Goal: Use online tool/utility: Utilize a website feature to perform a specific function

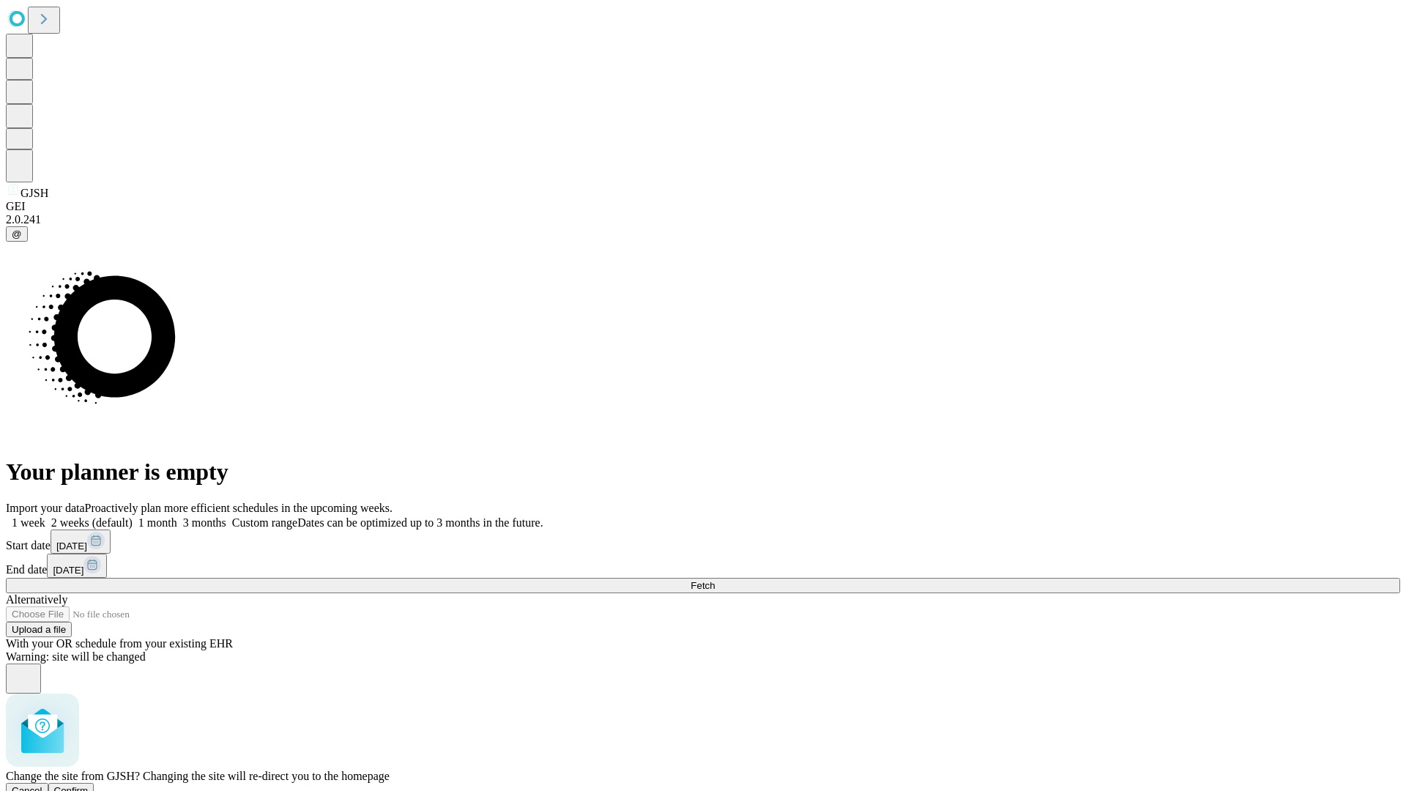
click at [89, 785] on span "Confirm" at bounding box center [71, 790] width 34 height 11
click at [45, 516] on label "1 week" at bounding box center [26, 522] width 40 height 12
click at [714, 580] on span "Fetch" at bounding box center [702, 585] width 24 height 11
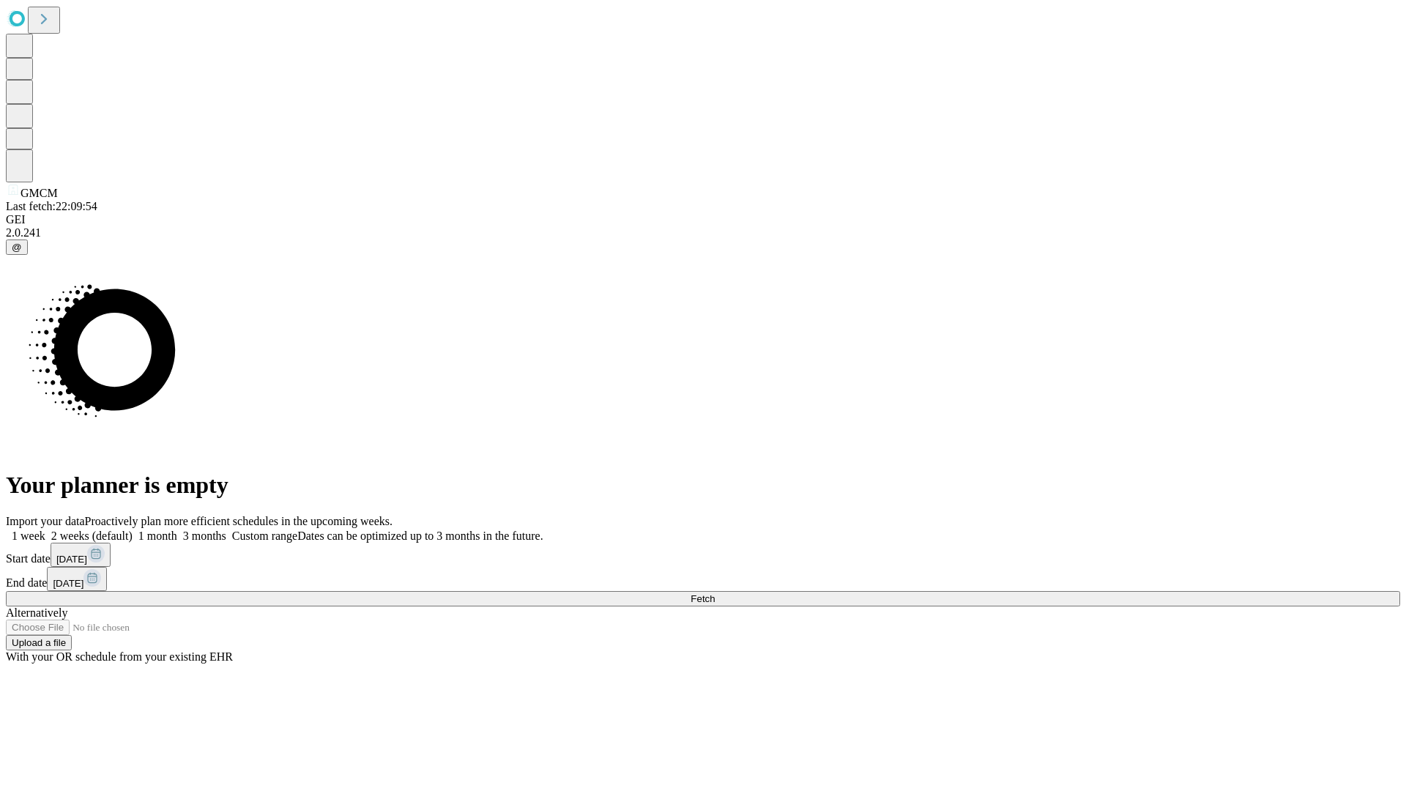
click at [45, 529] on label "1 week" at bounding box center [26, 535] width 40 height 12
click at [714, 593] on span "Fetch" at bounding box center [702, 598] width 24 height 11
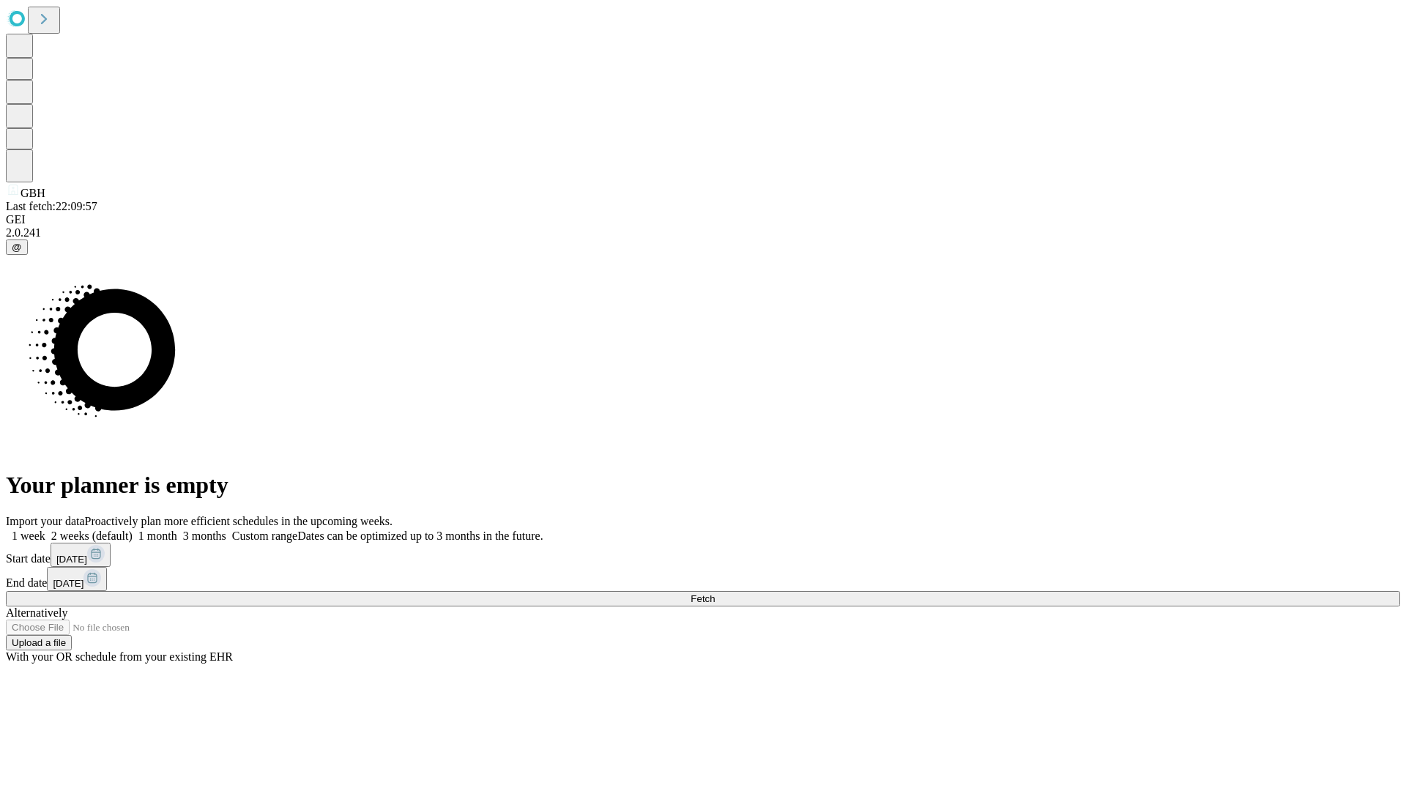
click at [45, 529] on label "1 week" at bounding box center [26, 535] width 40 height 12
click at [714, 593] on span "Fetch" at bounding box center [702, 598] width 24 height 11
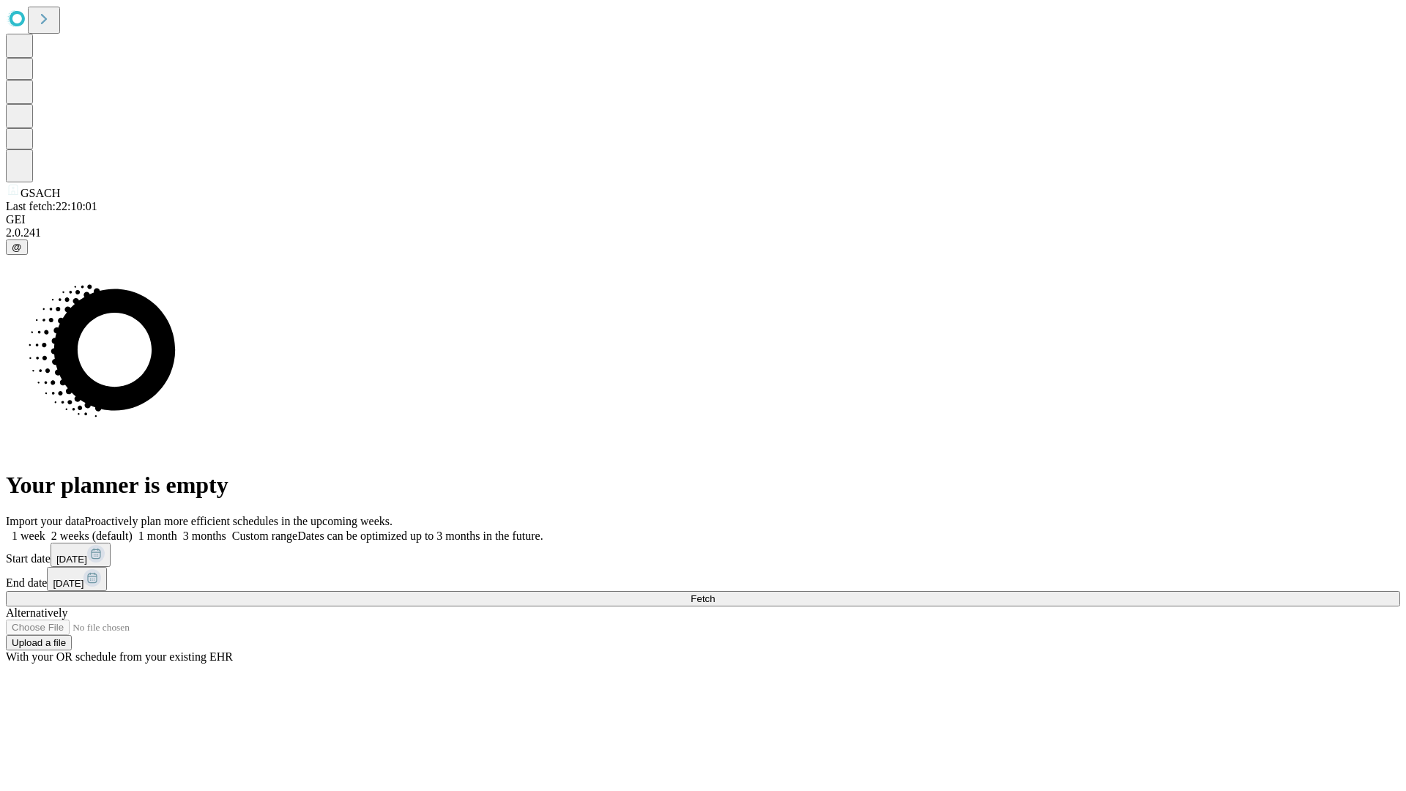
click at [714, 593] on span "Fetch" at bounding box center [702, 598] width 24 height 11
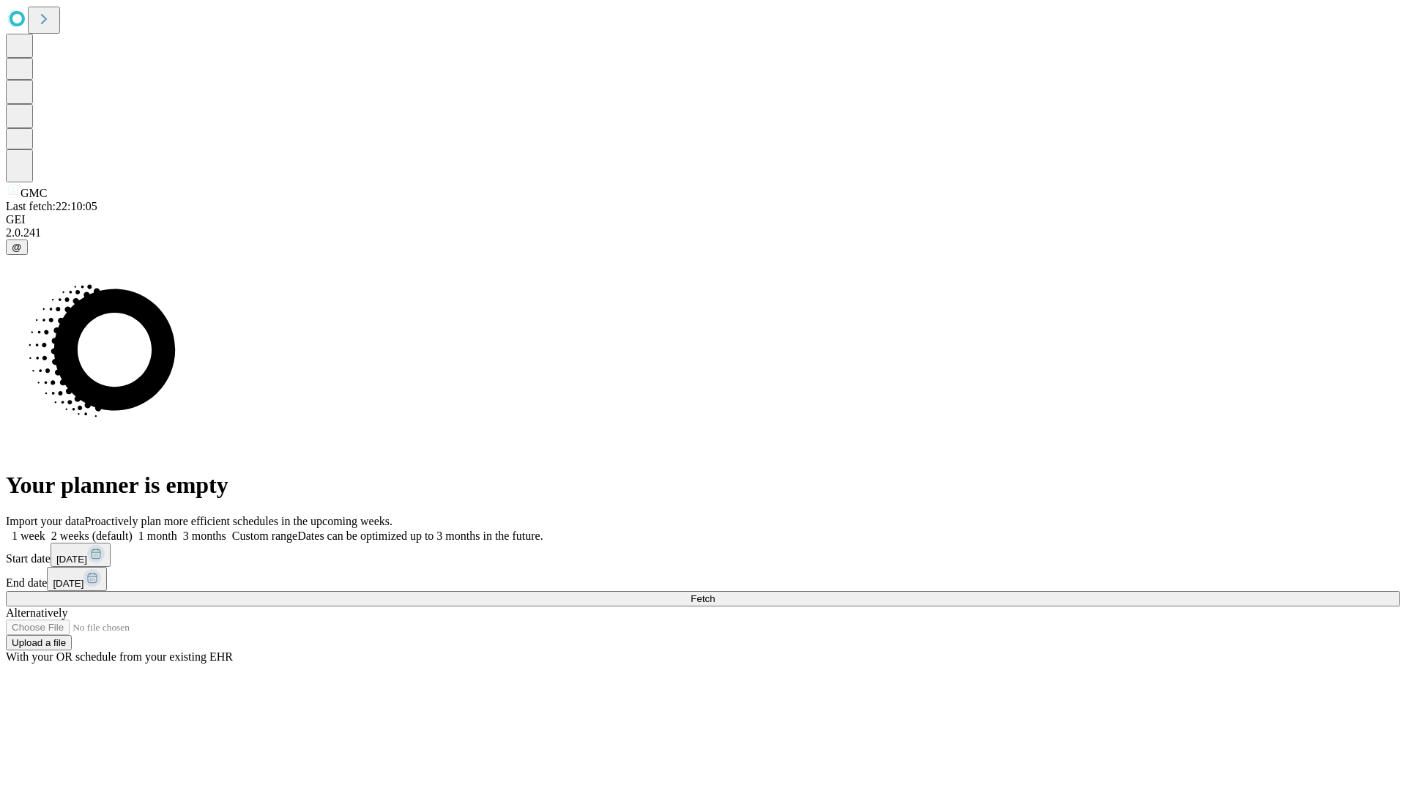
click at [45, 529] on label "1 week" at bounding box center [26, 535] width 40 height 12
click at [714, 593] on span "Fetch" at bounding box center [702, 598] width 24 height 11
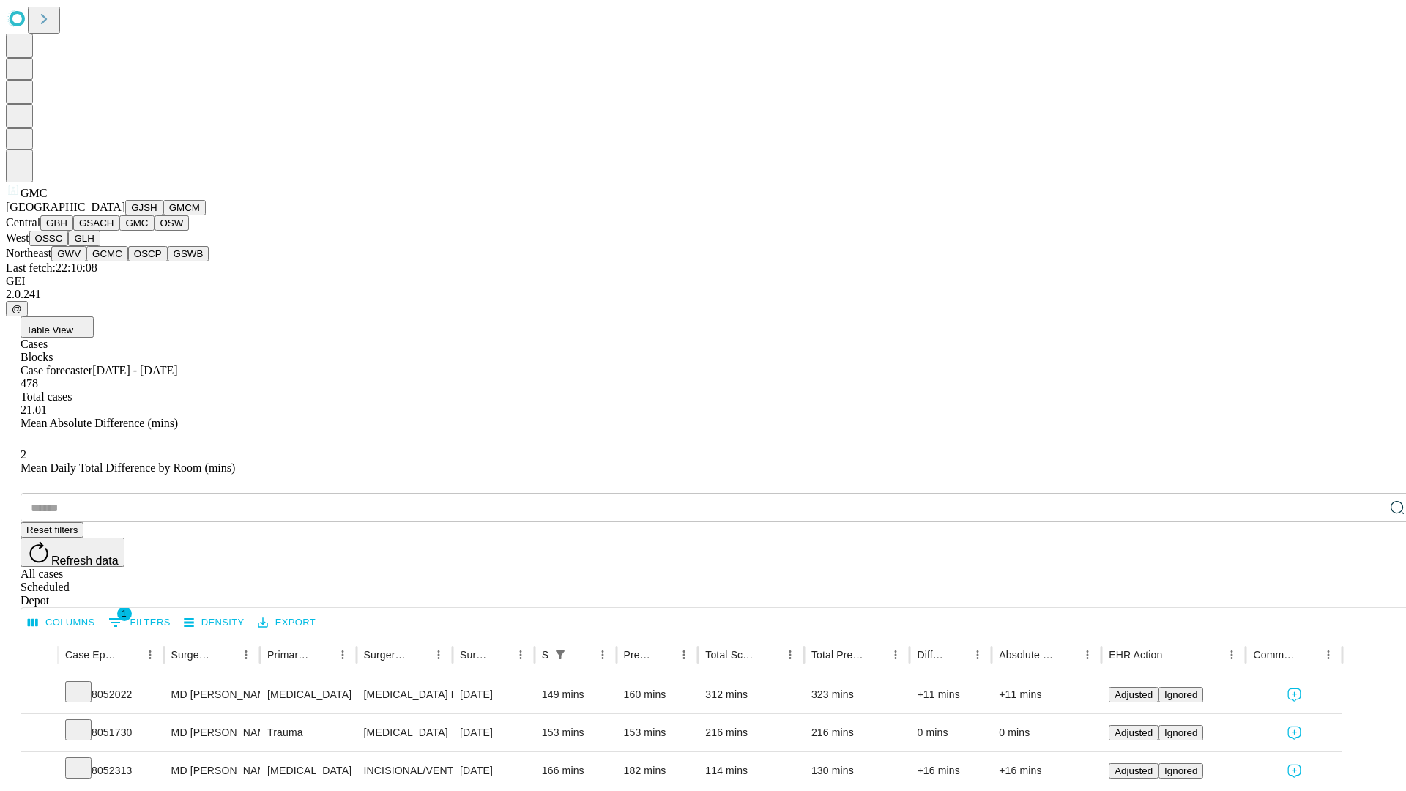
click at [154, 231] on button "OSW" at bounding box center [171, 222] width 35 height 15
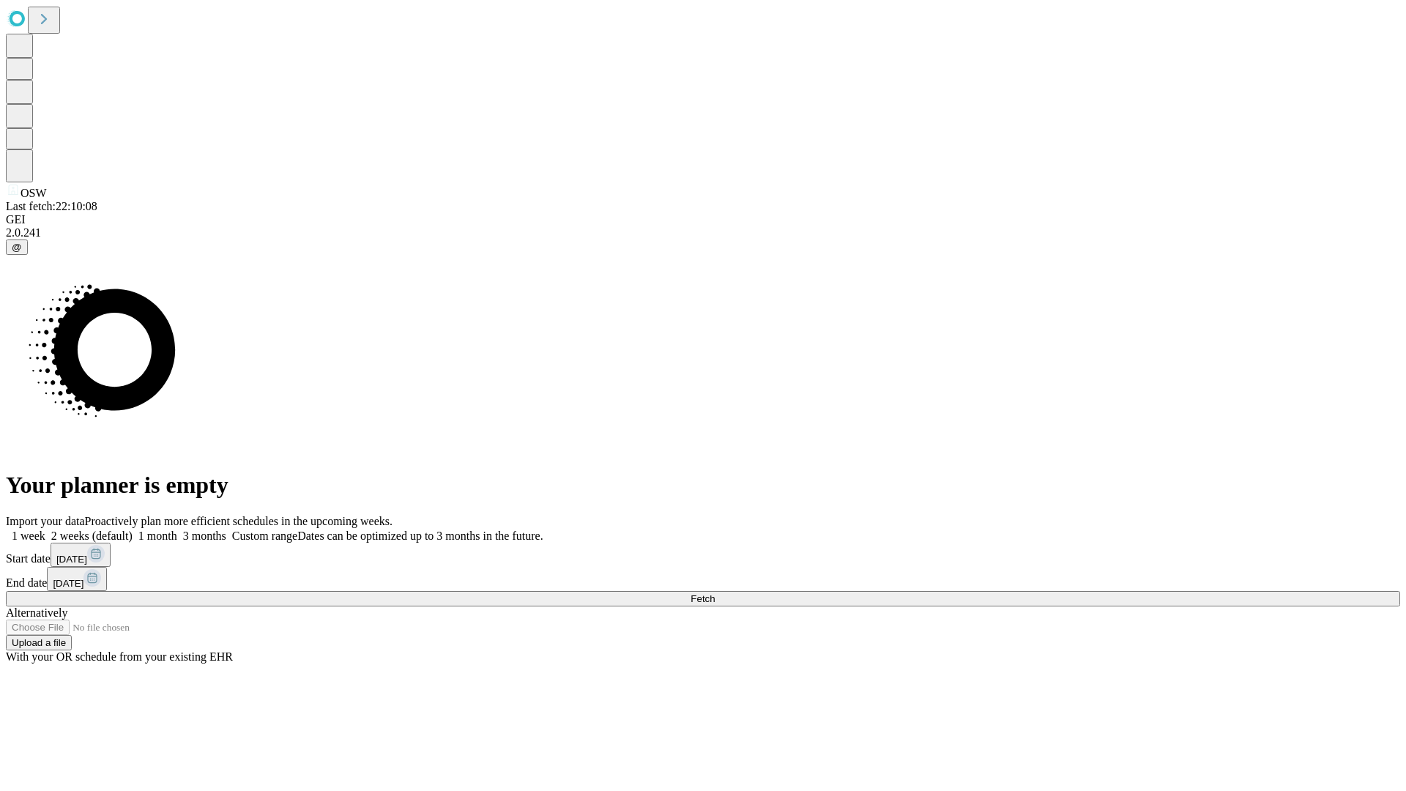
click at [45, 529] on label "1 week" at bounding box center [26, 535] width 40 height 12
click at [714, 593] on span "Fetch" at bounding box center [702, 598] width 24 height 11
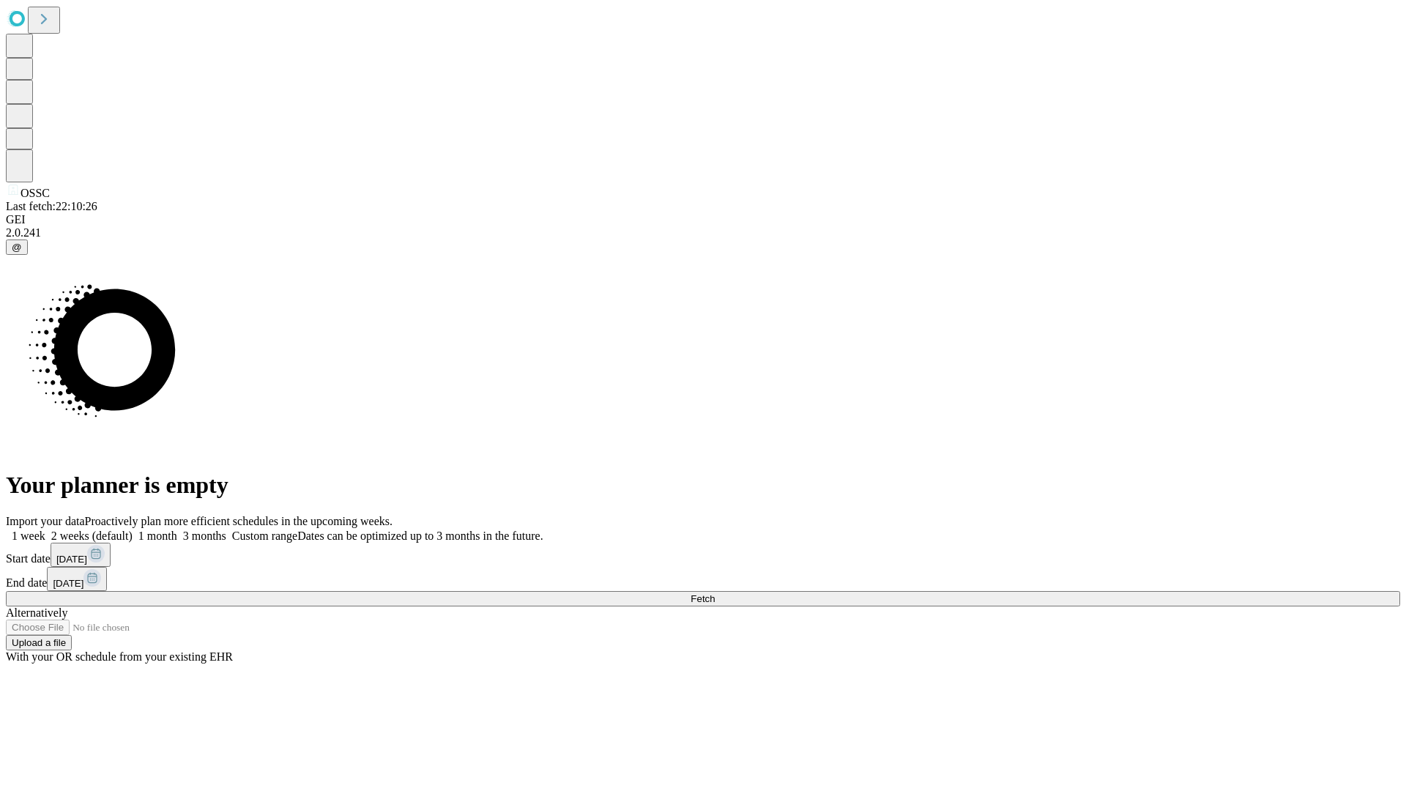
click at [714, 593] on span "Fetch" at bounding box center [702, 598] width 24 height 11
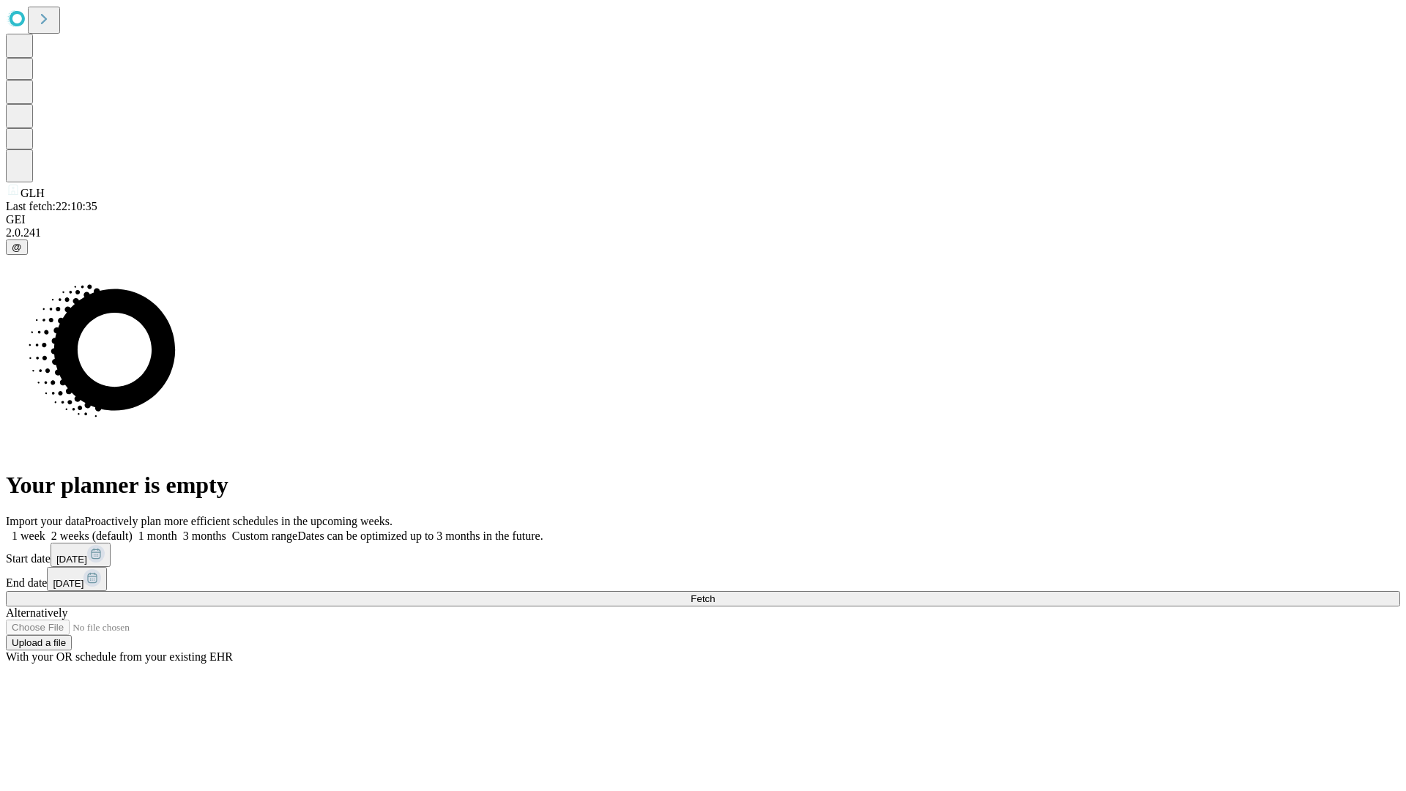
click at [45, 529] on label "1 week" at bounding box center [26, 535] width 40 height 12
click at [714, 593] on span "Fetch" at bounding box center [702, 598] width 24 height 11
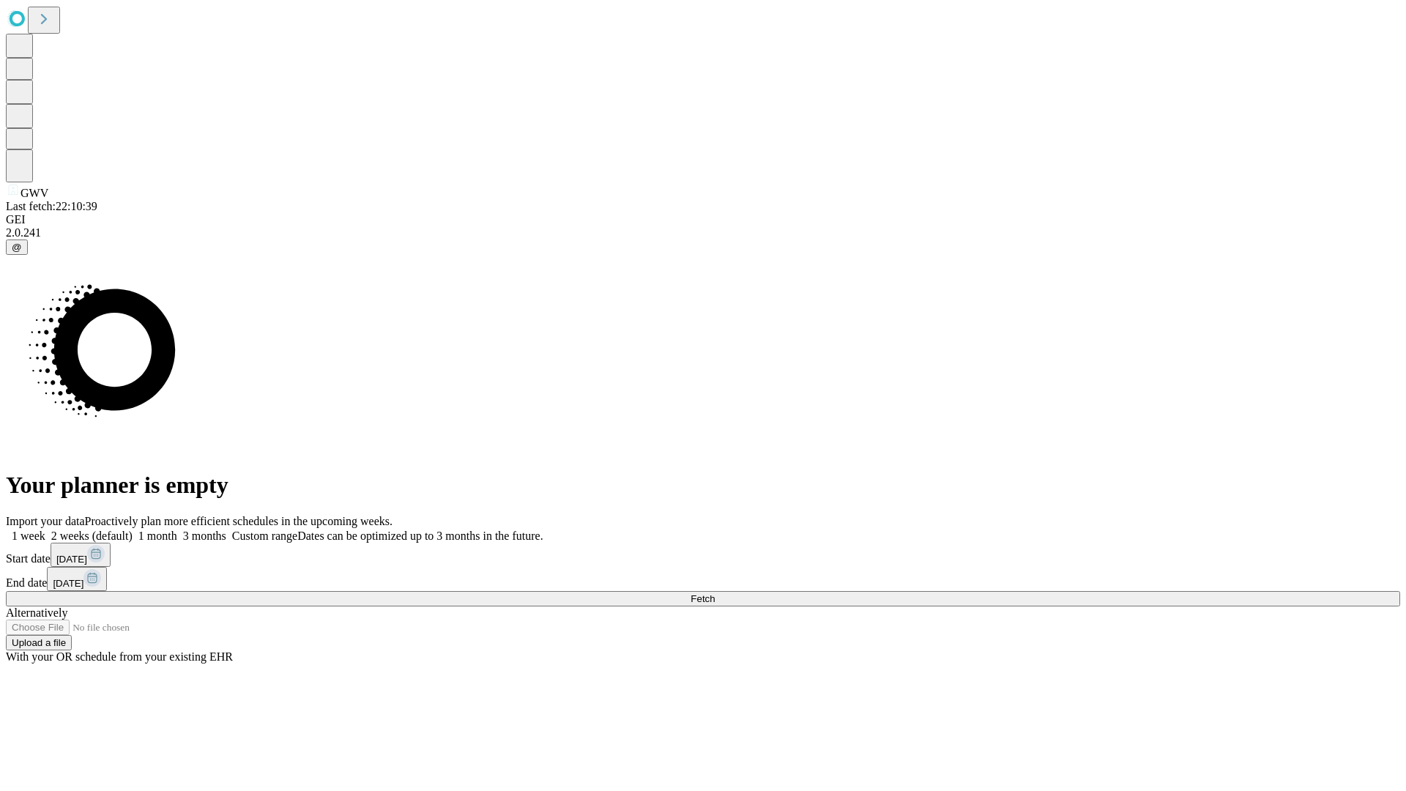
click at [45, 529] on label "1 week" at bounding box center [26, 535] width 40 height 12
click at [714, 593] on span "Fetch" at bounding box center [702, 598] width 24 height 11
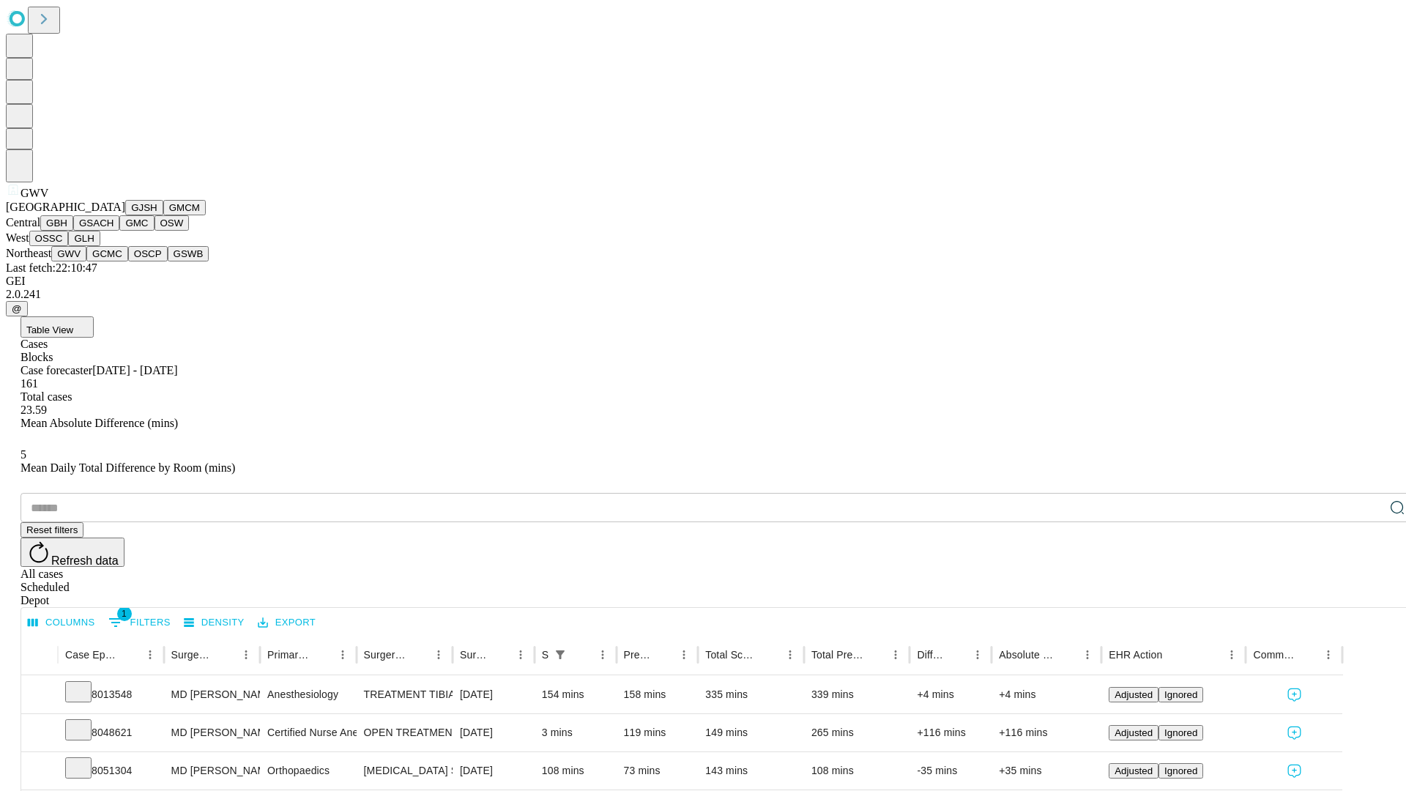
click at [113, 261] on button "GCMC" at bounding box center [107, 253] width 42 height 15
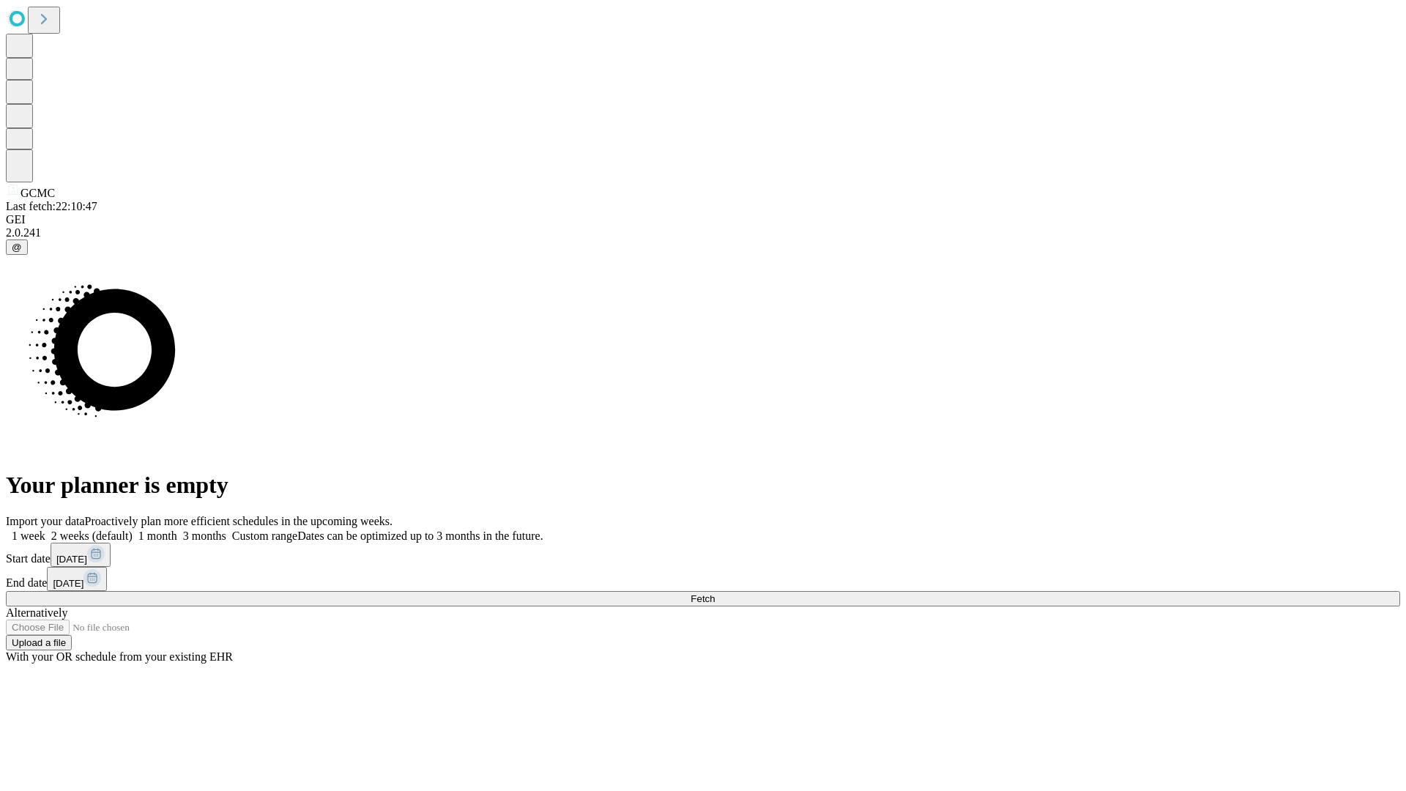
click at [45, 529] on label "1 week" at bounding box center [26, 535] width 40 height 12
click at [714, 593] on span "Fetch" at bounding box center [702, 598] width 24 height 11
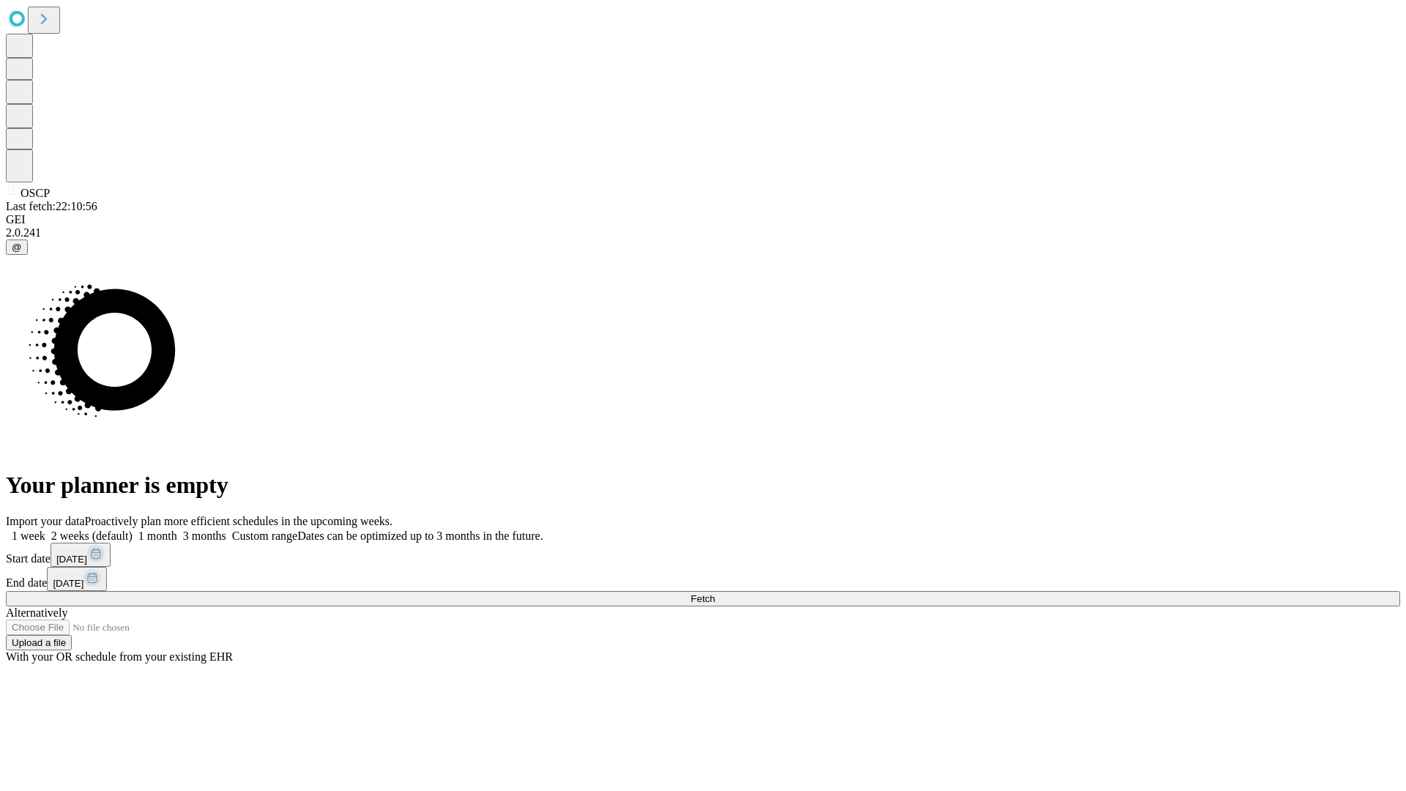
click at [45, 529] on label "1 week" at bounding box center [26, 535] width 40 height 12
click at [714, 593] on span "Fetch" at bounding box center [702, 598] width 24 height 11
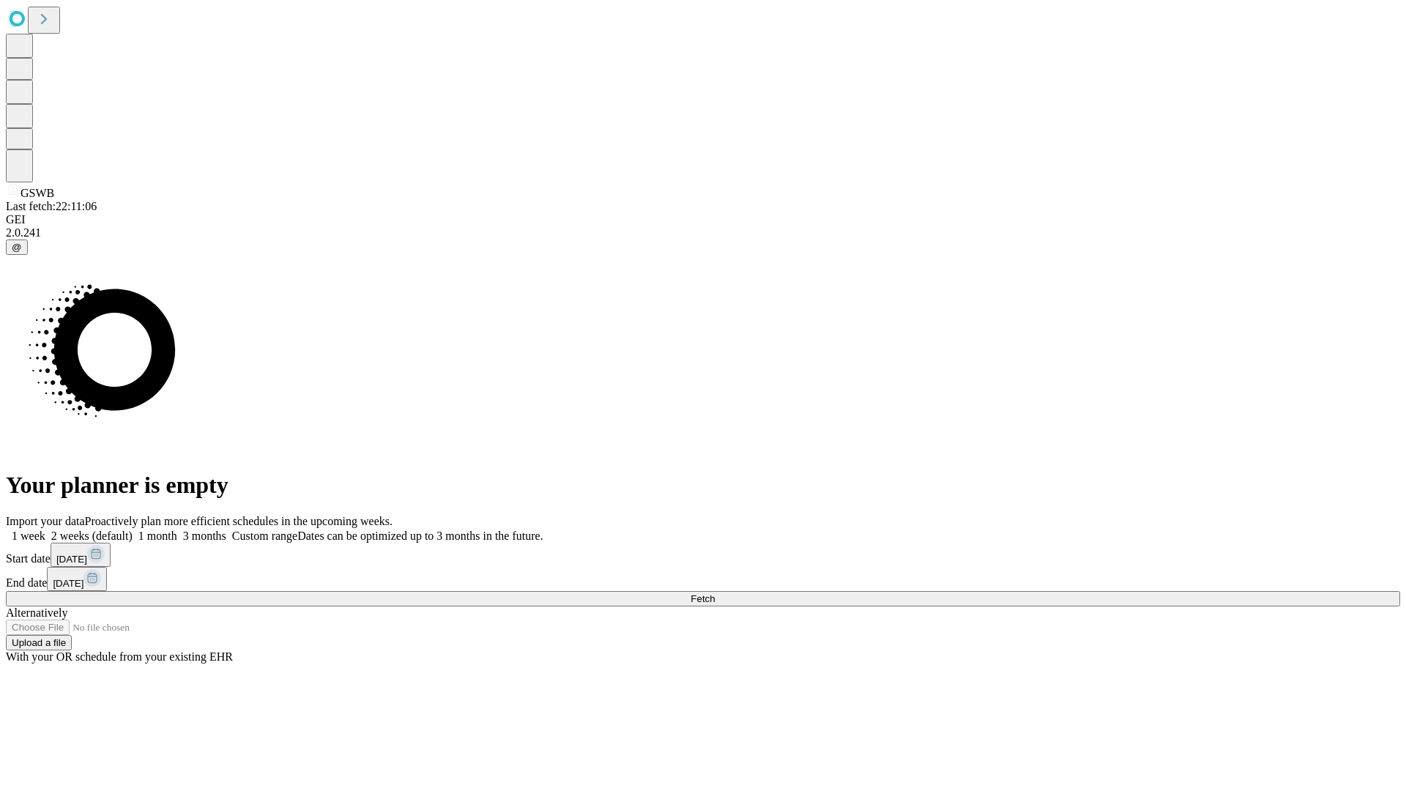
click at [714, 593] on span "Fetch" at bounding box center [702, 598] width 24 height 11
